Goal: Task Accomplishment & Management: Manage account settings

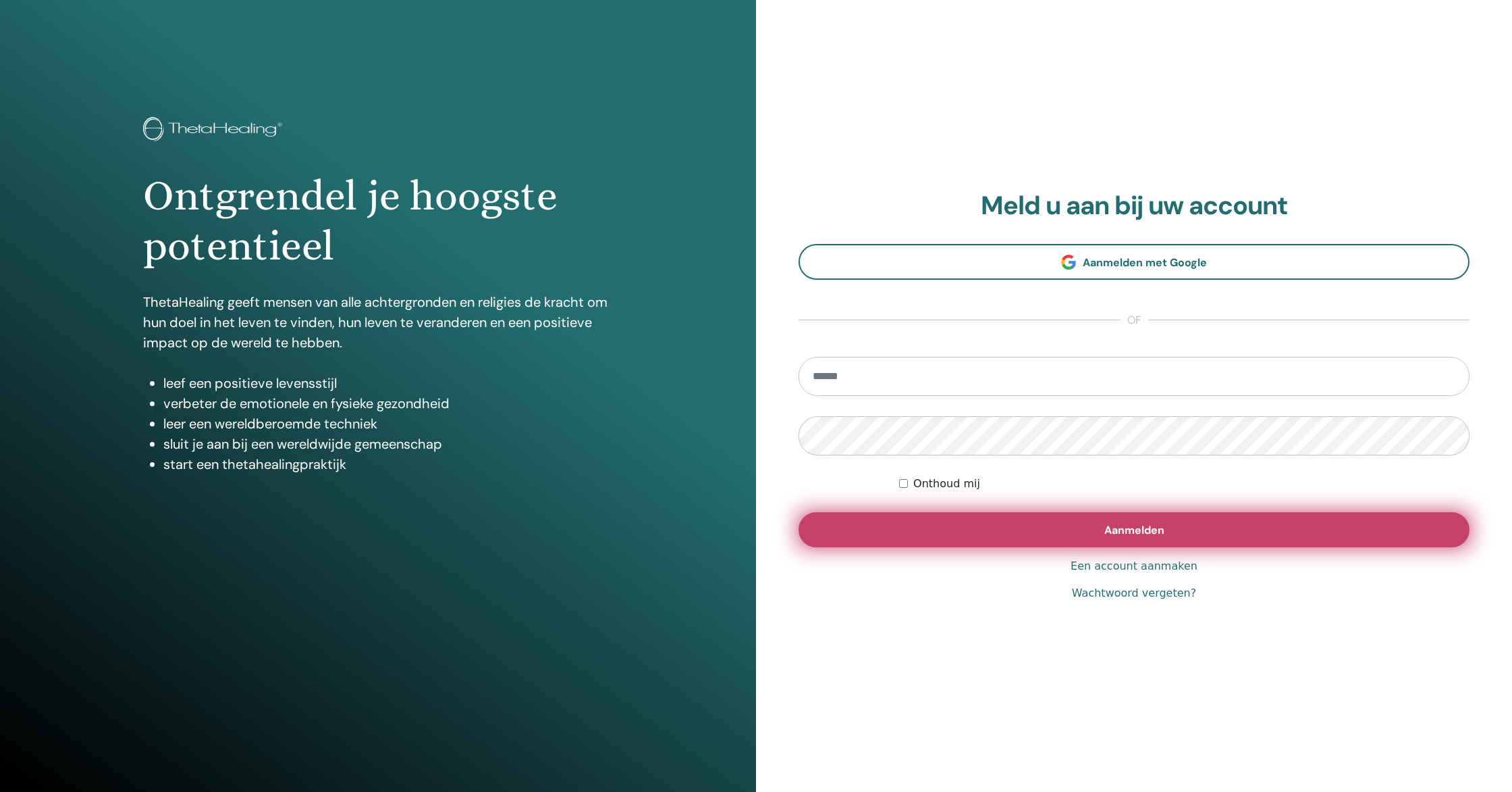
type input "**********"
click at [1148, 530] on font "Aanmelden" at bounding box center [1135, 530] width 60 height 14
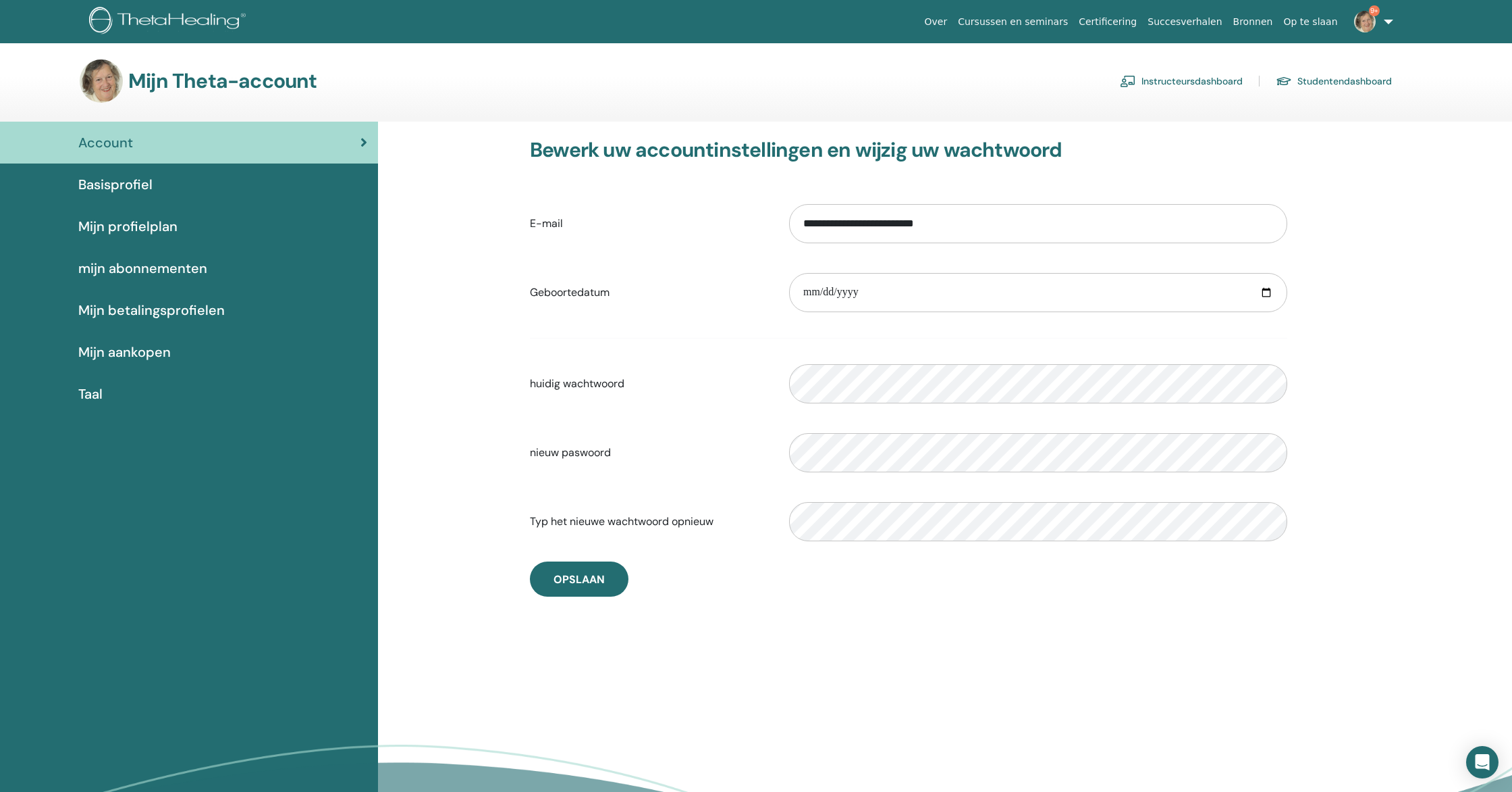
click at [1198, 79] on link "Instructeursdashboard" at bounding box center [1181, 81] width 123 height 22
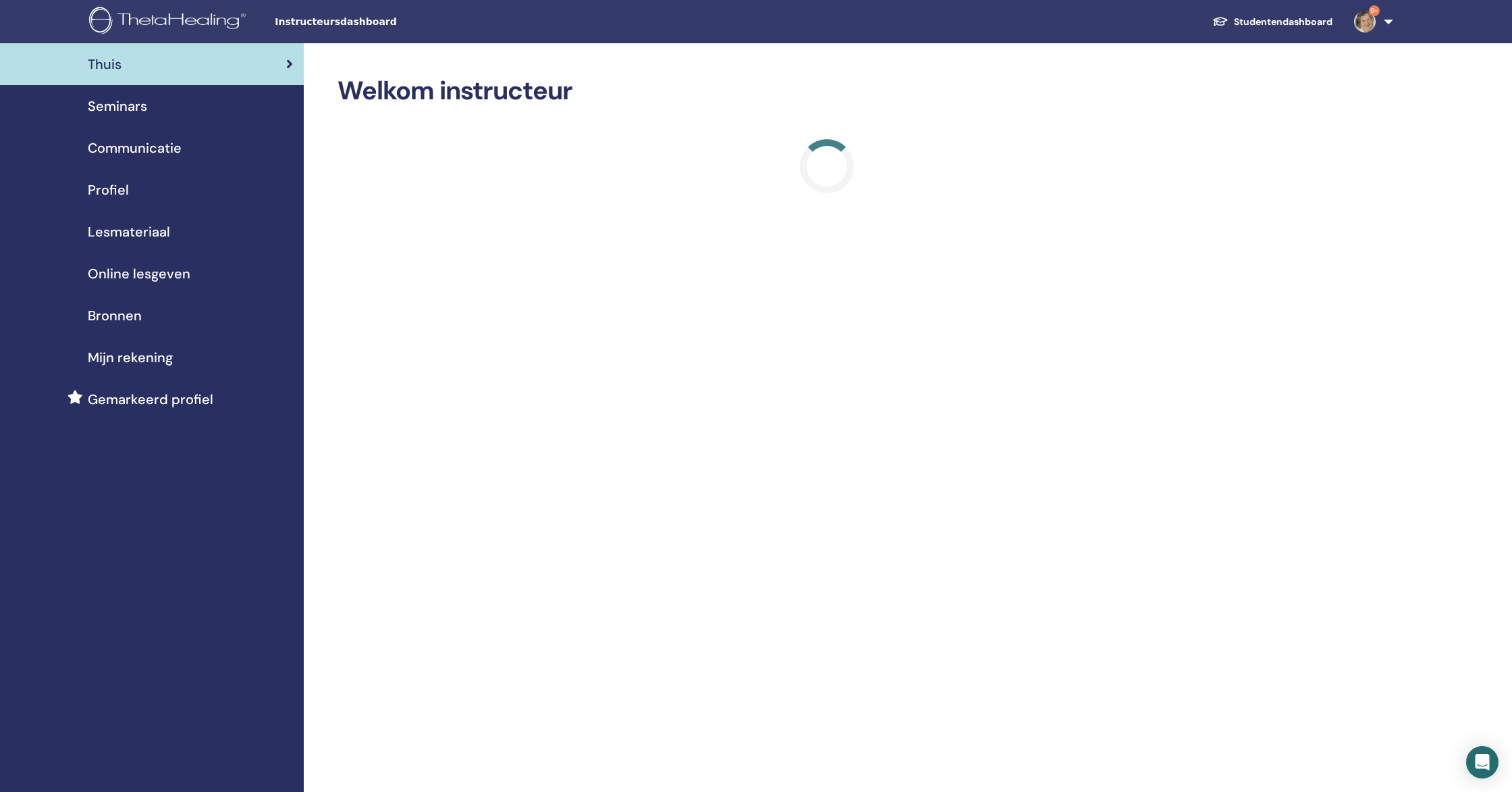
click at [114, 109] on span "Seminars" at bounding box center [117, 106] width 60 height 20
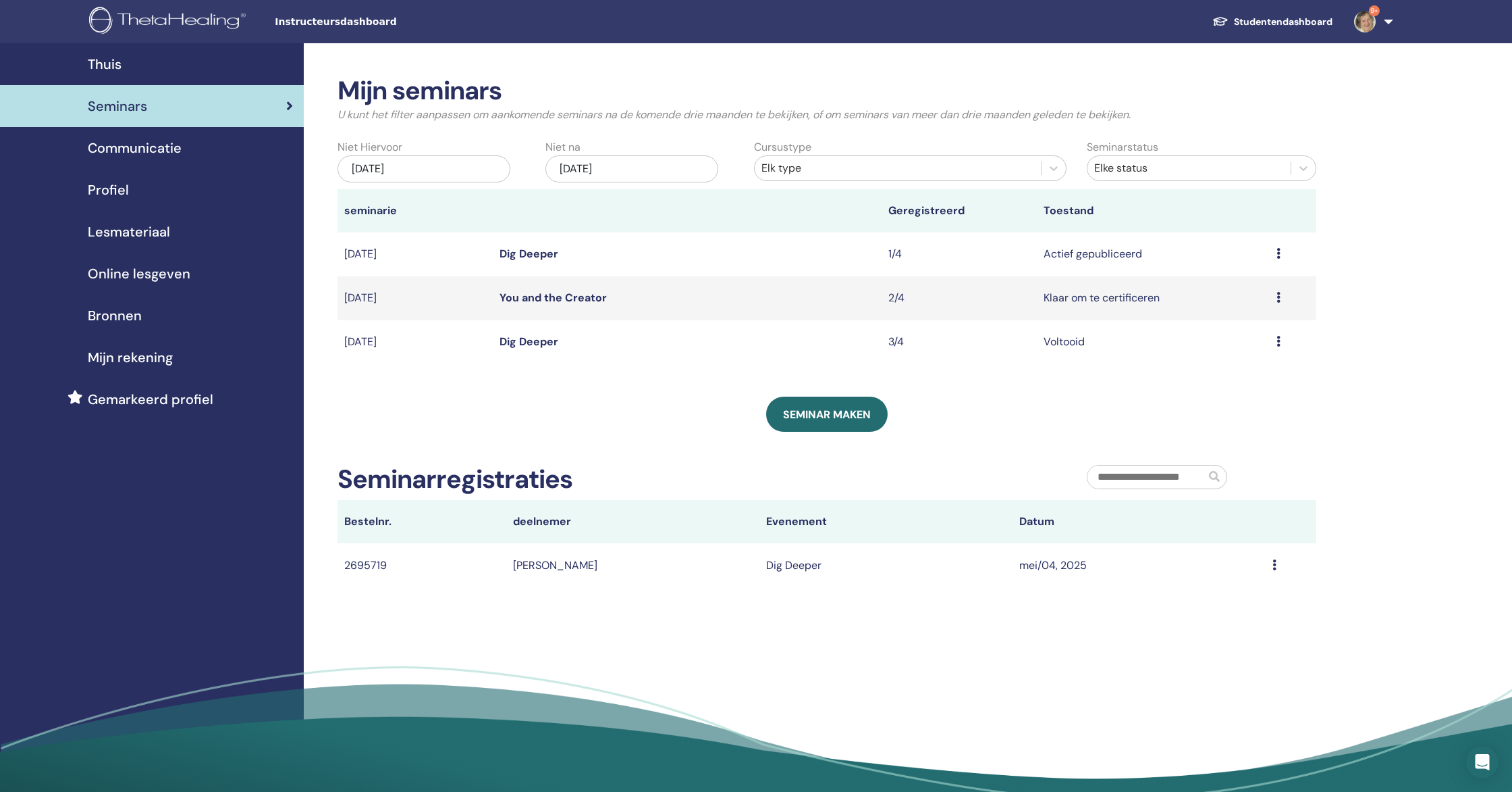
click at [531, 255] on link "Dig Deeper" at bounding box center [529, 253] width 59 height 14
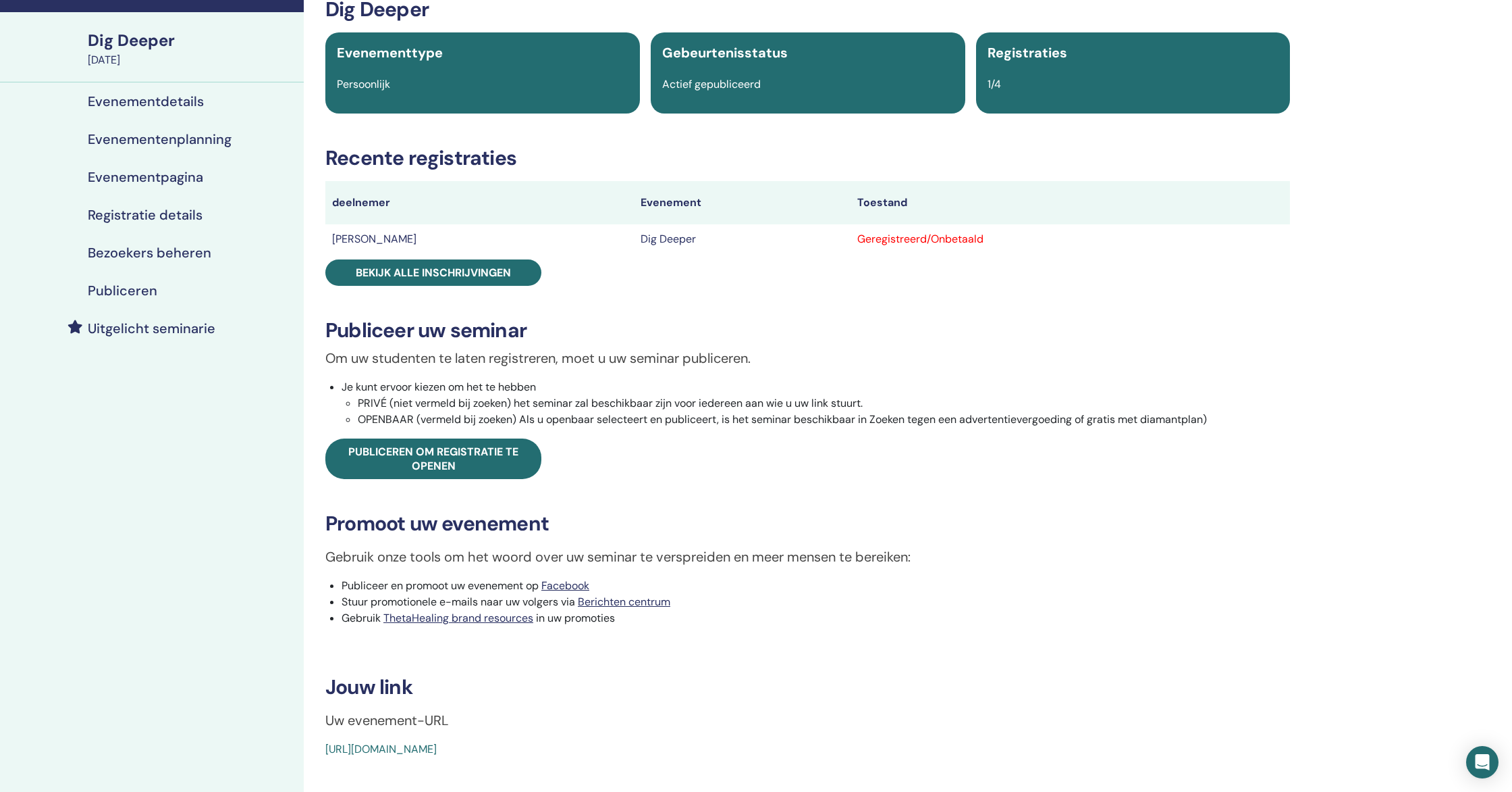
scroll to position [89, 0]
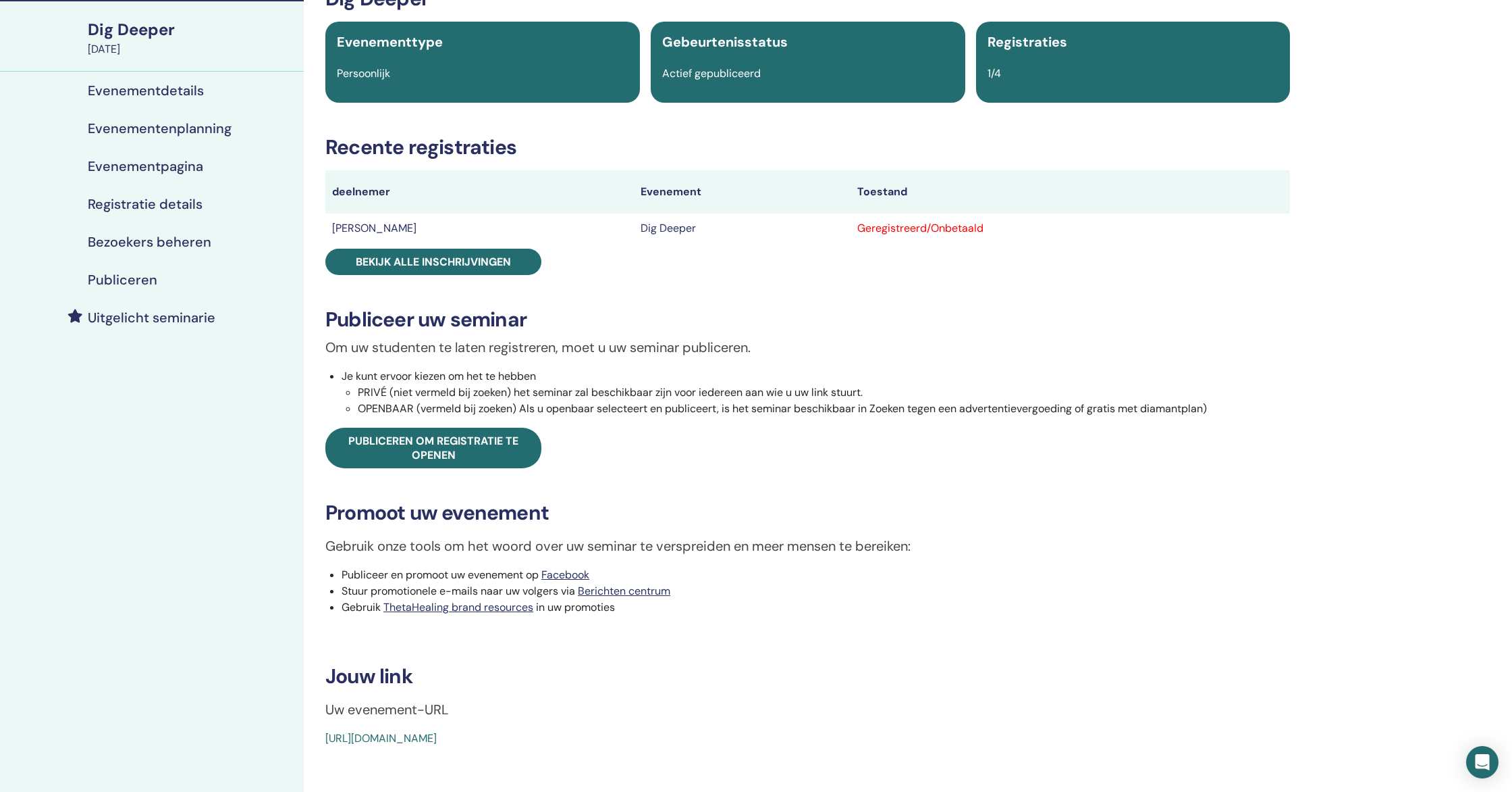
click at [145, 243] on h4 "Bezoekers beheren" at bounding box center [149, 242] width 123 height 17
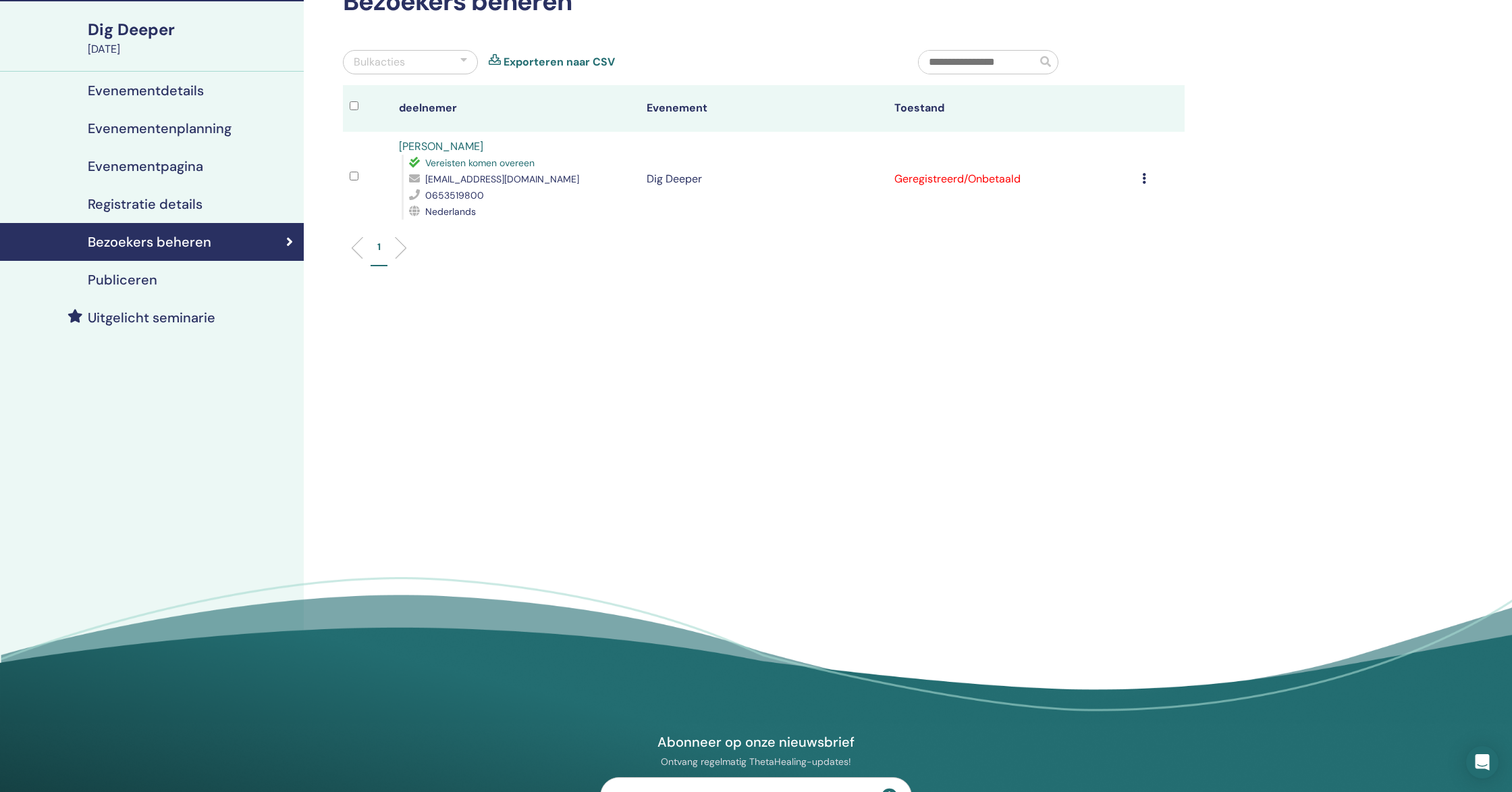
click at [1142, 182] on td "Registratie annuleren Niet automatisch certificeren Markeren als betaald Marker…" at bounding box center [1160, 179] width 50 height 95
click at [1145, 179] on icon at bounding box center [1145, 178] width 4 height 11
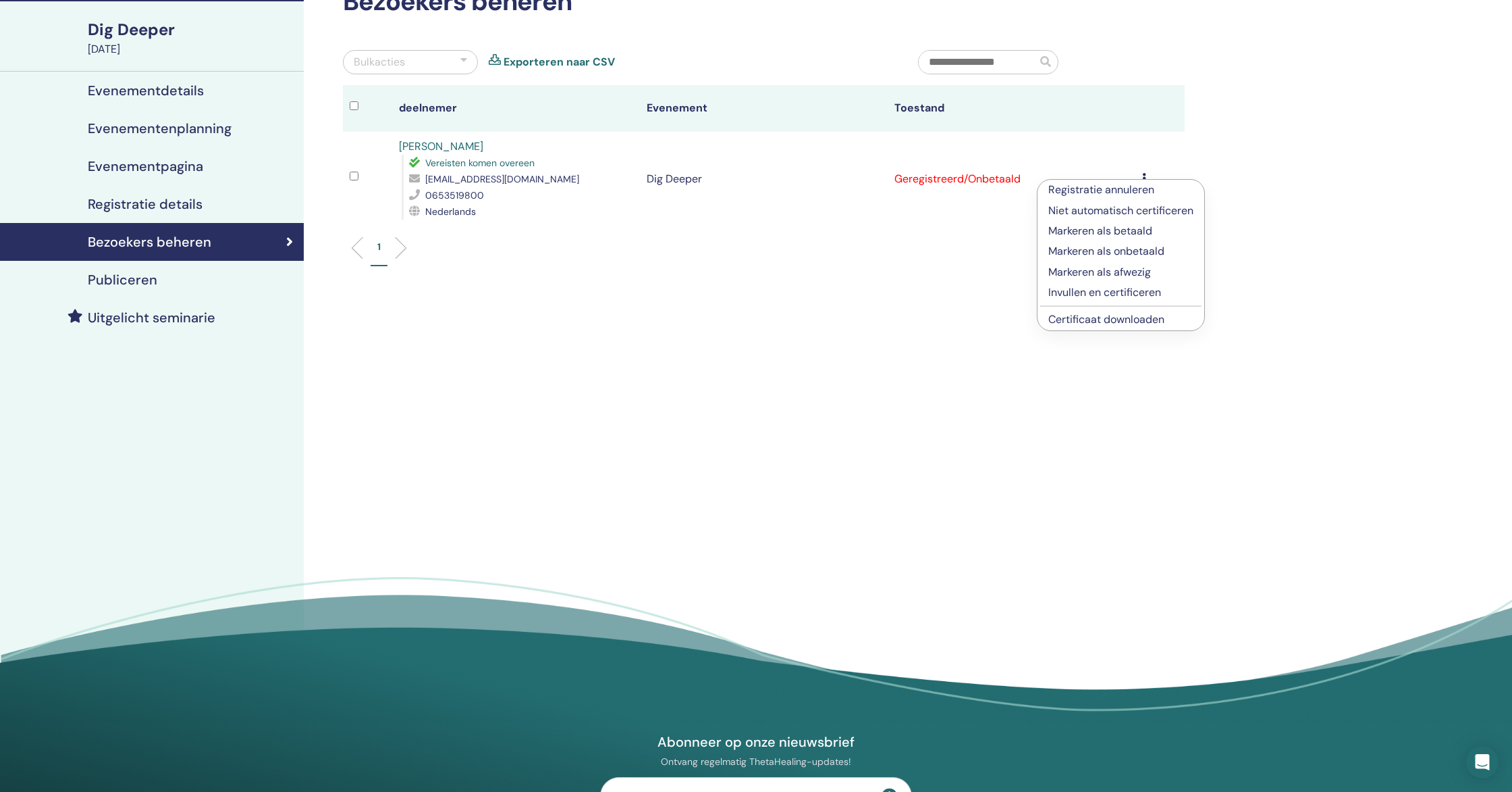
scroll to position [88, 0]
click at [1115, 317] on link "Certificaat downloaden" at bounding box center [1107, 320] width 116 height 14
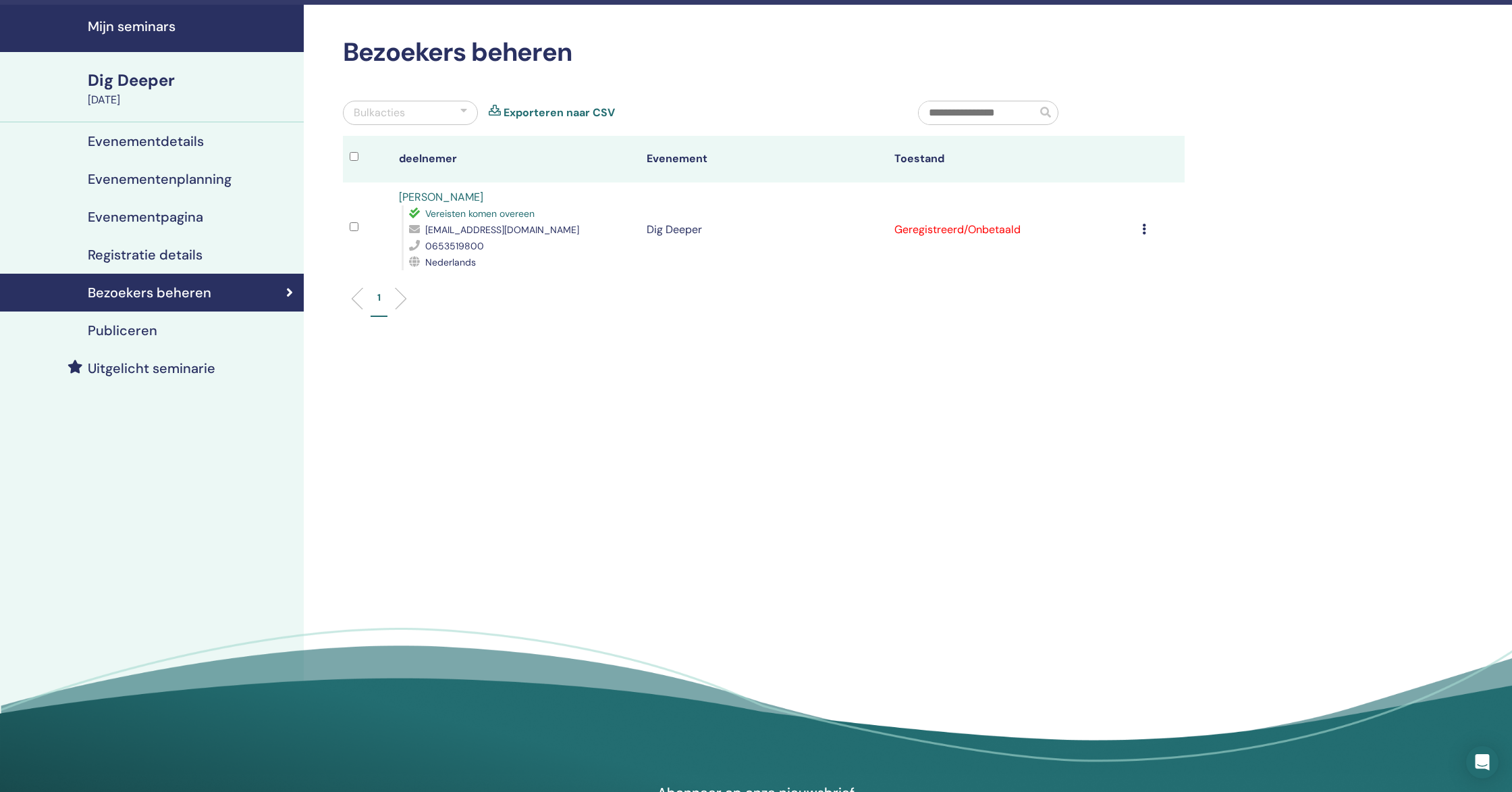
scroll to position [0, 0]
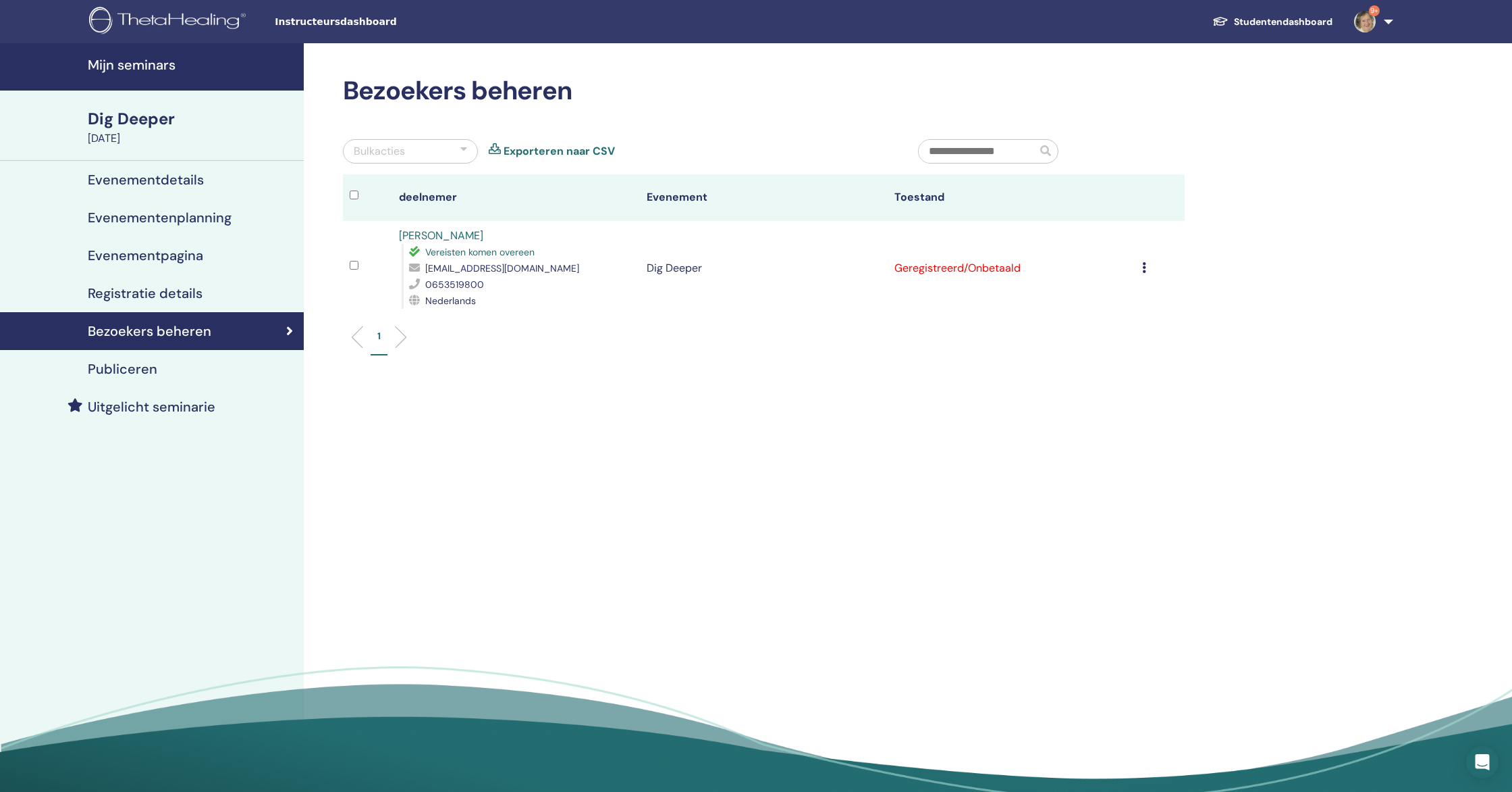
click at [1145, 270] on icon at bounding box center [1145, 267] width 4 height 11
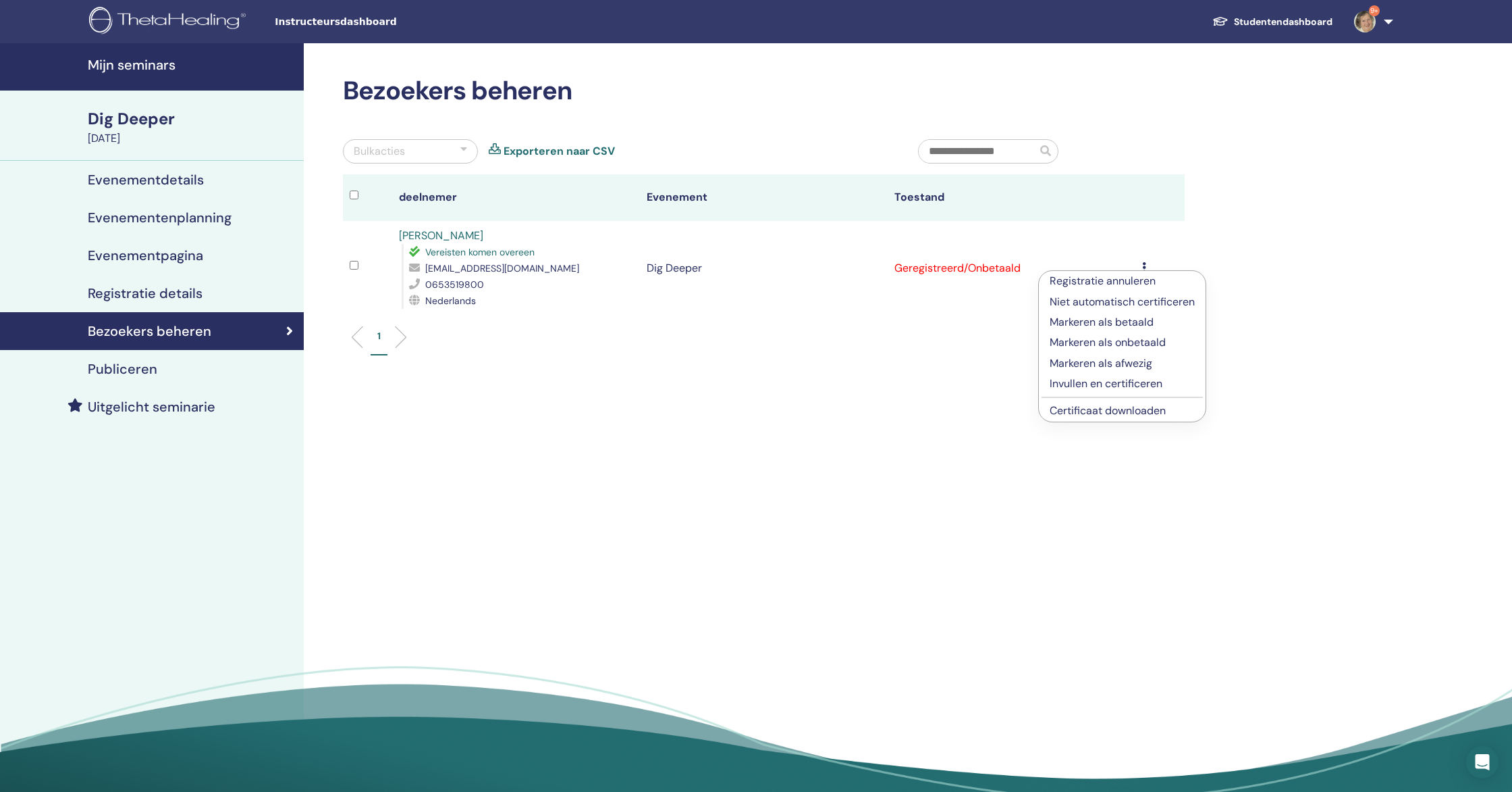
click at [1105, 383] on p "Invullen en certificeren" at bounding box center [1122, 383] width 145 height 17
